Goal: Information Seeking & Learning: Learn about a topic

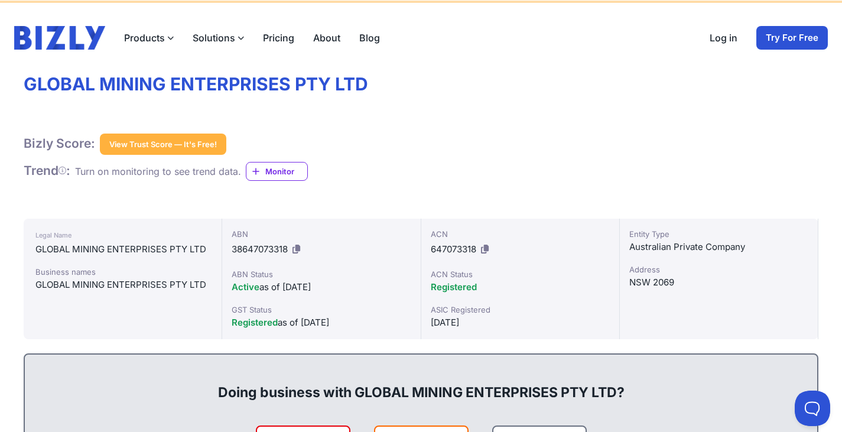
scroll to position [59, 0]
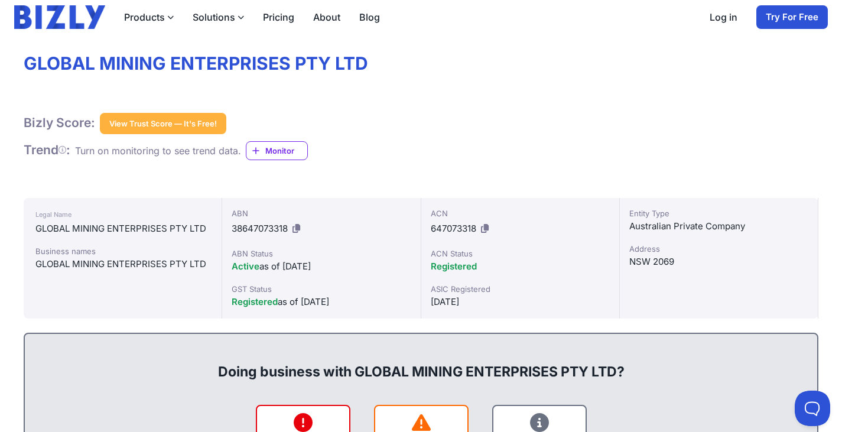
drag, startPoint x: 345, startPoint y: 269, endPoint x: 276, endPoint y: 270, distance: 69.1
click at [276, 270] on div "Active as of [DATE]" at bounding box center [321, 266] width 179 height 14
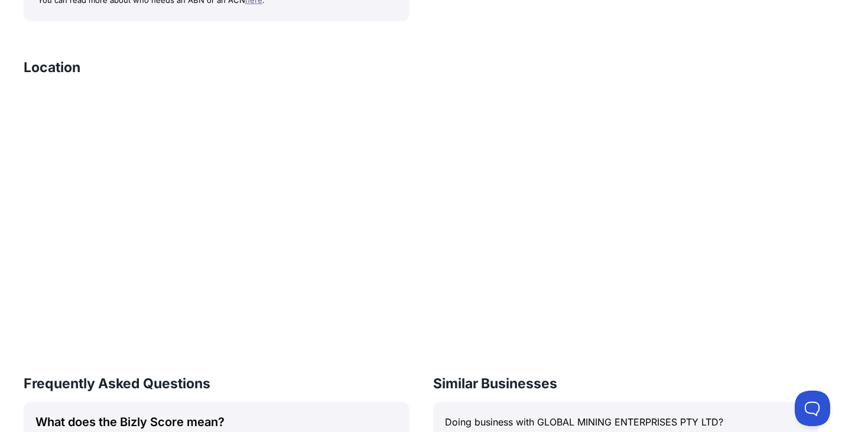
scroll to position [1181, 0]
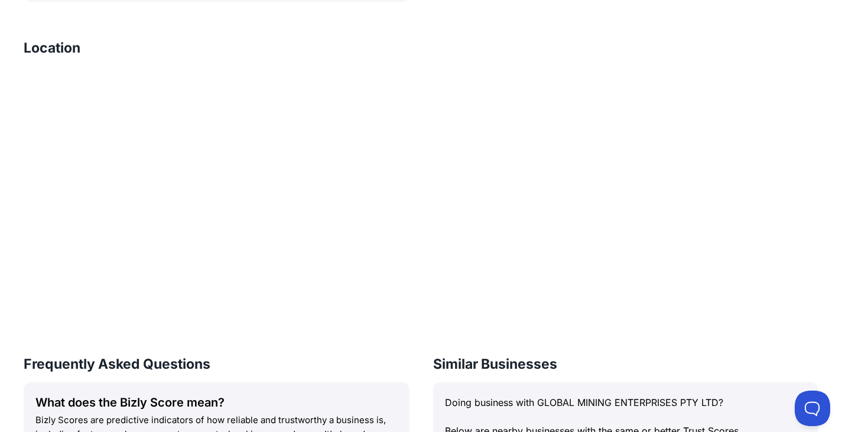
click at [226, 40] on div "Location" at bounding box center [421, 53] width 794 height 27
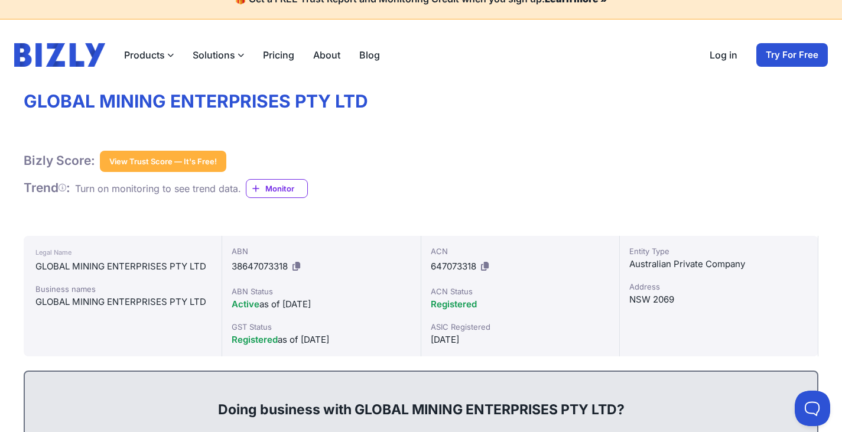
scroll to position [0, 0]
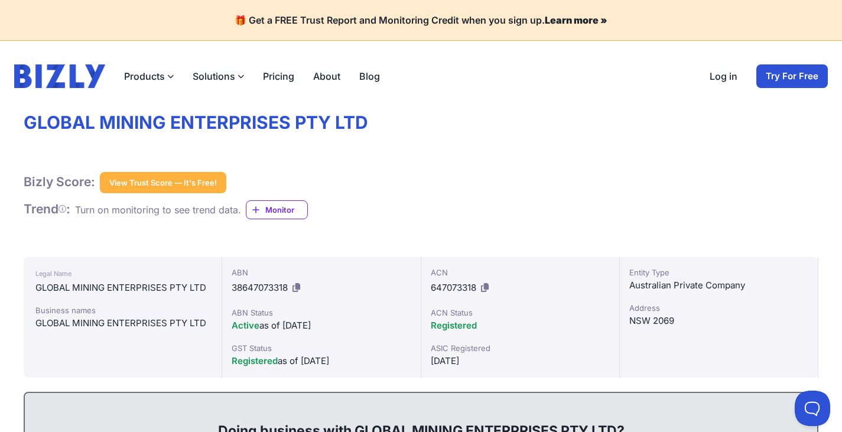
click at [455, 325] on span "Registered" at bounding box center [454, 325] width 46 height 11
click at [526, 332] on div "Registered" at bounding box center [520, 325] width 179 height 14
drag, startPoint x: 629, startPoint y: 284, endPoint x: 751, endPoint y: 288, distance: 121.7
click at [751, 288] on div "Australian Private Company" at bounding box center [718, 285] width 179 height 14
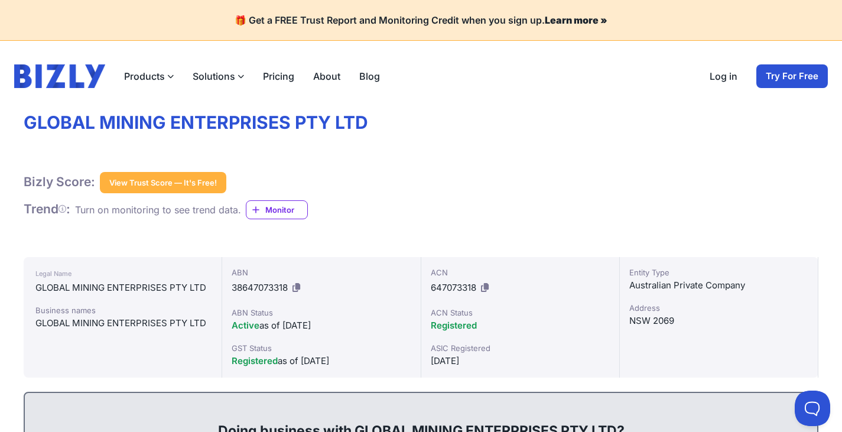
drag, startPoint x: 687, startPoint y: 324, endPoint x: 599, endPoint y: 328, distance: 88.1
click at [682, 325] on div "NSW 2069" at bounding box center [718, 321] width 179 height 14
drag, startPoint x: 33, startPoint y: 323, endPoint x: 170, endPoint y: 324, distance: 137.0
click at [170, 324] on div "Legal Name GLOBAL MINING ENTERPRISES PTY LTD Business names GLOBAL MINING ENTER…" at bounding box center [123, 317] width 198 height 120
